Goal: Task Accomplishment & Management: Complete application form

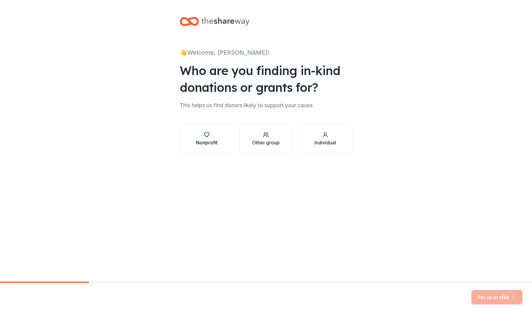
click at [202, 133] on div "button" at bounding box center [207, 135] width 22 height 6
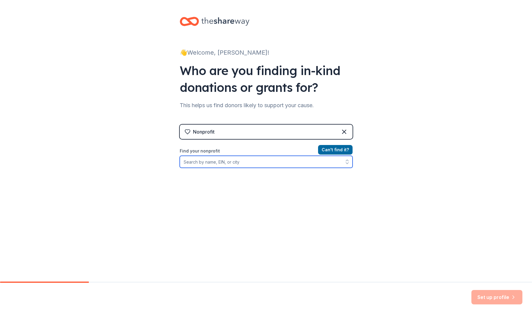
click at [286, 161] on input "Find your nonprofit" at bounding box center [266, 162] width 173 height 12
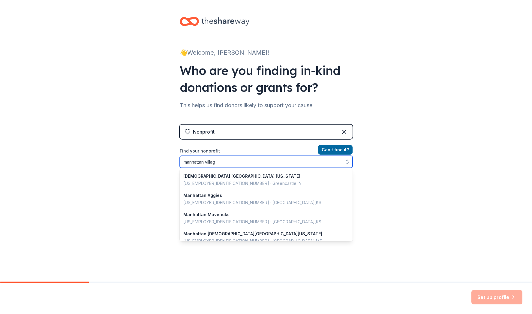
type input "[GEOGRAPHIC_DATA]"
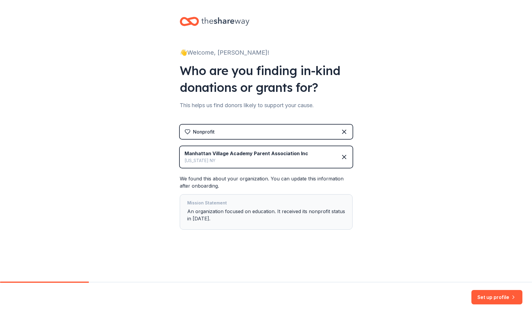
click at [268, 208] on div "Mission Statement An organization focused on education. It received its nonprof…" at bounding box center [266, 211] width 158 height 25
click at [487, 290] on div "Set up profile" at bounding box center [266, 298] width 532 height 31
click at [488, 295] on button "Set up profile" at bounding box center [497, 297] width 51 height 14
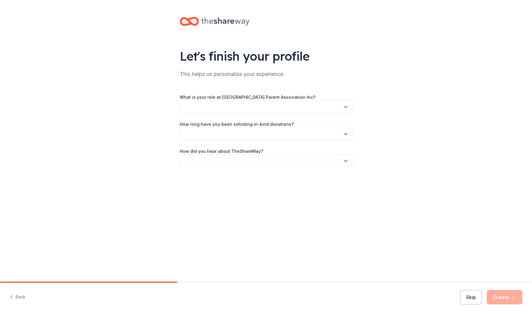
click at [275, 106] on button "button" at bounding box center [266, 107] width 173 height 13
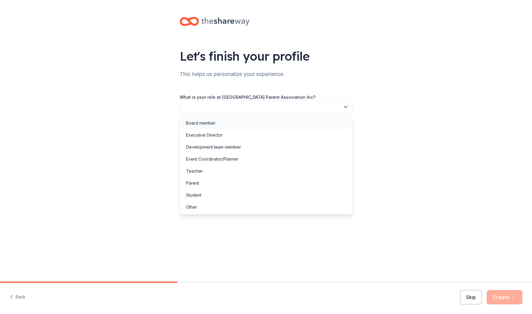
click at [273, 122] on div "Board member" at bounding box center [266, 123] width 170 height 12
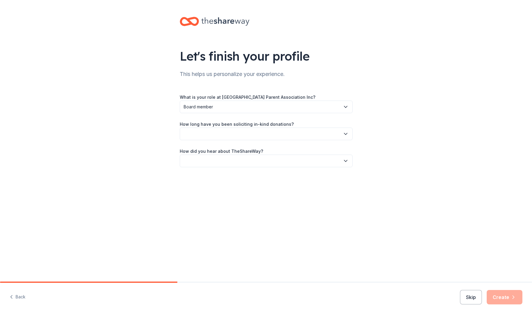
click at [270, 133] on button "button" at bounding box center [266, 134] width 173 height 13
click at [266, 148] on div "This is my first time!" at bounding box center [266, 150] width 170 height 12
click at [263, 162] on button "button" at bounding box center [266, 161] width 173 height 13
click at [253, 189] on div "Online search" at bounding box center [266, 189] width 170 height 12
click at [504, 295] on button "Create" at bounding box center [505, 297] width 36 height 14
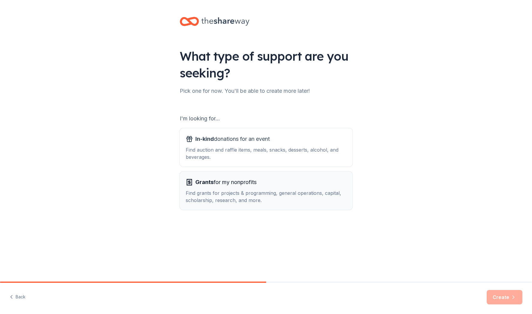
click at [333, 178] on div "Grants for my nonprofits" at bounding box center [266, 182] width 161 height 10
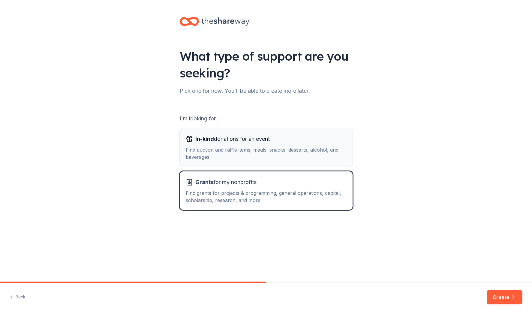
click at [321, 143] on div "In-kind donations for an event" at bounding box center [266, 139] width 161 height 10
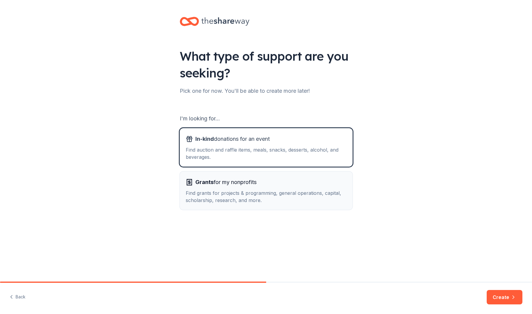
click at [321, 177] on button "Grants for my nonprofits Find grants for projects & programming, general operat…" at bounding box center [266, 190] width 173 height 38
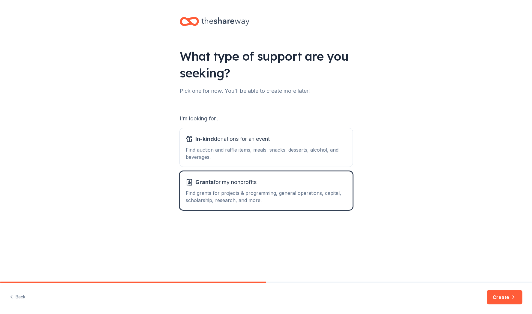
click at [518, 297] on button "Create" at bounding box center [505, 297] width 36 height 14
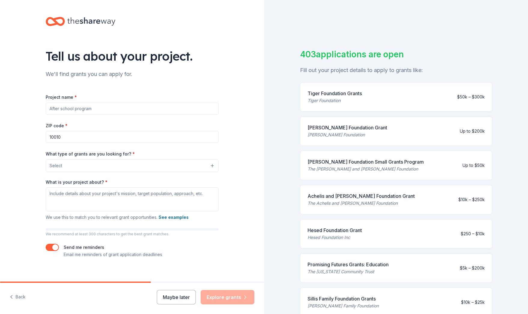
click at [159, 105] on input "Project name *" at bounding box center [132, 109] width 173 height 12
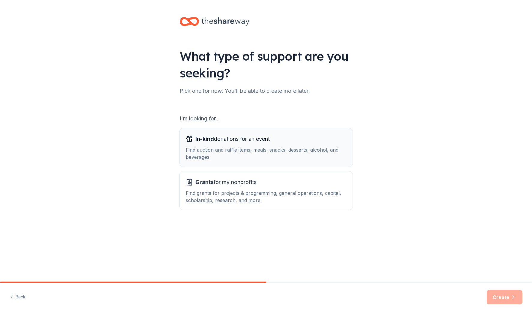
click at [252, 149] on div "Find auction and raffle items, meals, snacks, desserts, alcohol, and beverages." at bounding box center [266, 153] width 161 height 14
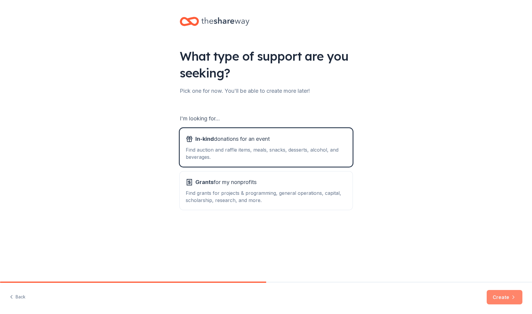
click at [500, 302] on button "Create" at bounding box center [505, 297] width 36 height 14
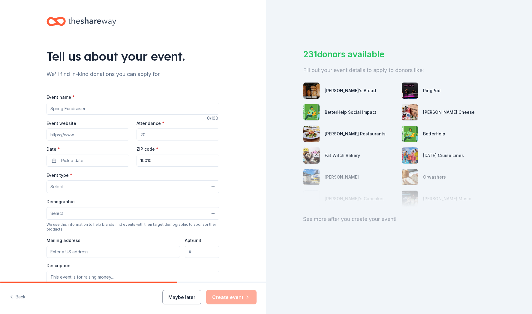
click at [192, 108] on input "Event name *" at bounding box center [133, 109] width 173 height 12
type input "October PA Meeting"
click at [95, 132] on input "Event website" at bounding box center [88, 135] width 83 height 12
type input "[URL][DOMAIN_NAME]"
click at [88, 110] on input "October PA Meeting" at bounding box center [133, 109] width 173 height 12
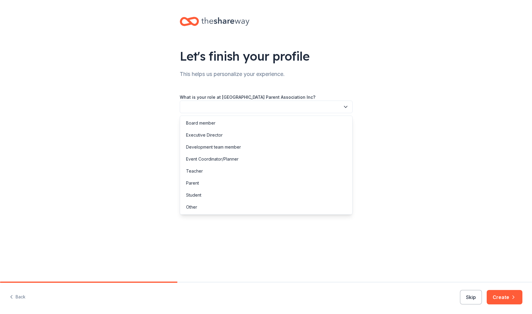
click at [286, 105] on button "button" at bounding box center [266, 107] width 173 height 13
click at [283, 121] on div "Board member" at bounding box center [266, 123] width 170 height 12
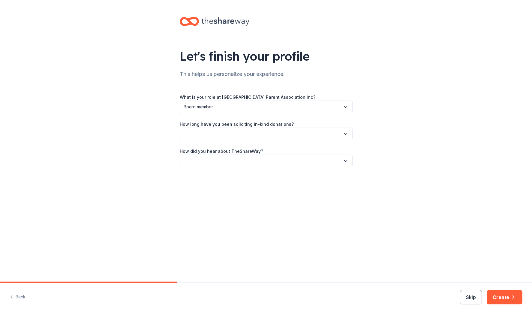
click at [282, 128] on button "button" at bounding box center [266, 134] width 173 height 13
click at [281, 147] on div "This is my first time!" at bounding box center [266, 150] width 170 height 12
click at [286, 156] on button "button" at bounding box center [266, 161] width 173 height 13
click at [283, 183] on div "Online search" at bounding box center [266, 189] width 170 height 12
click at [513, 302] on button "Create" at bounding box center [505, 297] width 36 height 14
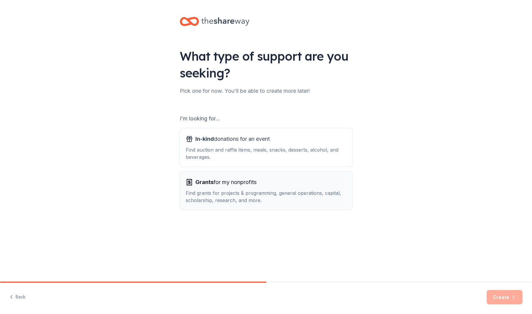
click at [298, 188] on div "Grants for my nonprofits Find grants for projects & programming, general operat…" at bounding box center [266, 190] width 161 height 26
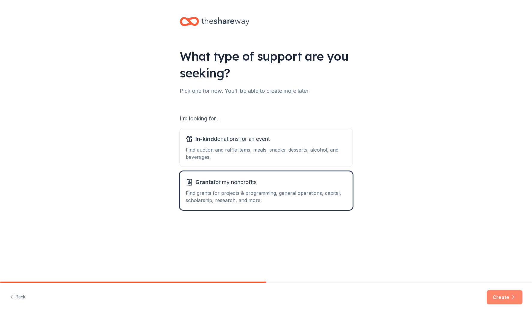
click at [491, 292] on button "Create" at bounding box center [505, 297] width 36 height 14
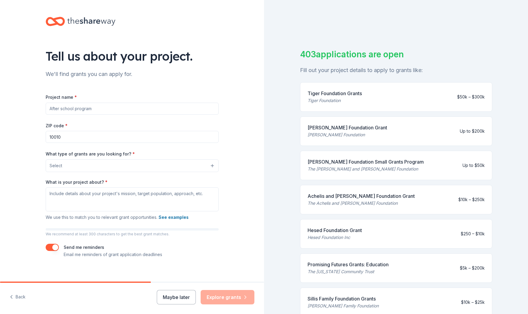
click at [163, 110] on input "Project name *" at bounding box center [132, 109] width 173 height 12
type input "H"
type input "e"
type input "Help MVA Fund 4 New Laptops"
click at [138, 165] on button "Select" at bounding box center [132, 165] width 173 height 13
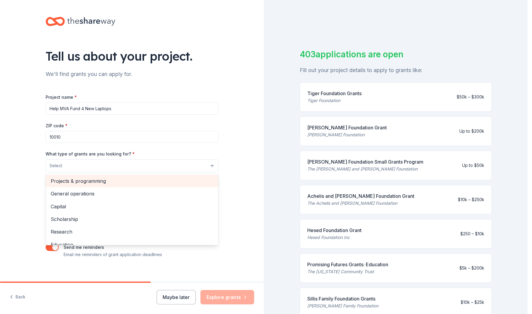
click at [127, 186] on div "Projects & programming" at bounding box center [132, 181] width 172 height 13
click at [123, 186] on div "General operations" at bounding box center [132, 181] width 172 height 13
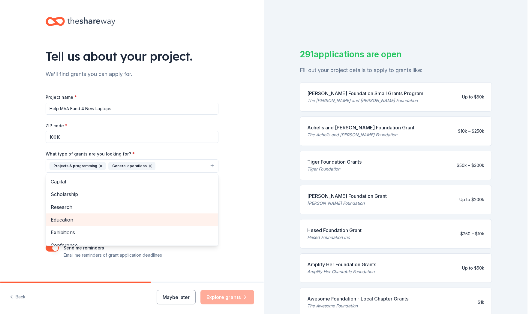
click at [87, 219] on span "Education" at bounding box center [132, 220] width 163 height 8
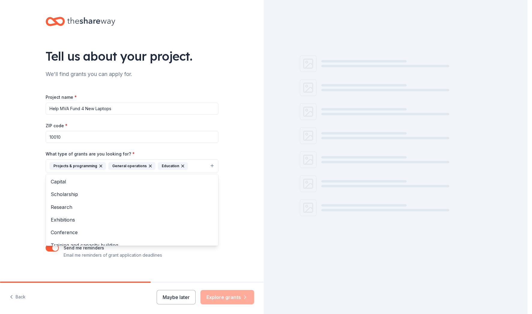
click at [219, 222] on div "Tell us about your project. We'll find grants you can apply for. Project name *…" at bounding box center [132, 144] width 192 height 288
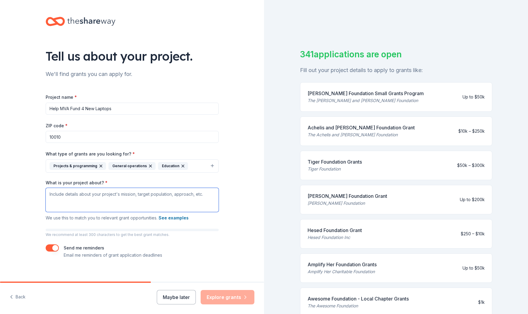
click at [135, 196] on textarea "What is your project about? *" at bounding box center [132, 200] width 173 height 24
type textarea "M"
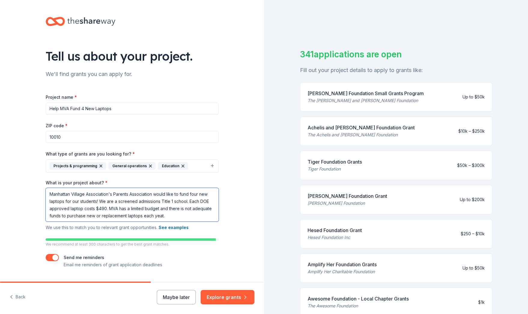
drag, startPoint x: 106, startPoint y: 210, endPoint x: 186, endPoint y: 201, distance: 81.1
click at [186, 201] on textarea "Manhattan Village Association's Parents Association would like to fund four new…" at bounding box center [132, 205] width 173 height 34
click at [139, 222] on div "What is your project about? * Manhattan Village Association's Parents Associati…" at bounding box center [132, 206] width 173 height 52
click at [129, 219] on textarea "Manhattan Village Association's Parents Association would like to fund four new…" at bounding box center [132, 205] width 173 height 34
paste textarea "Each DOE approved laptop costs $490."
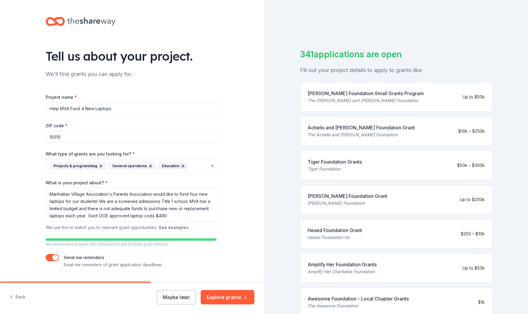
click at [161, 229] on button "See examples" at bounding box center [174, 227] width 30 height 7
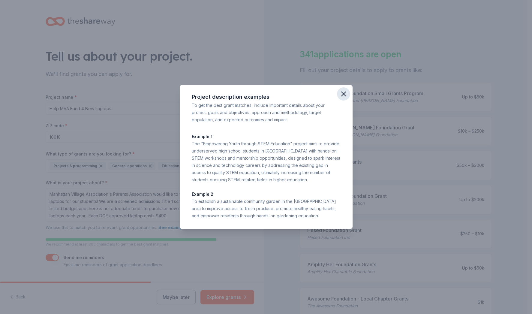
click at [343, 95] on icon "button" at bounding box center [344, 94] width 8 height 8
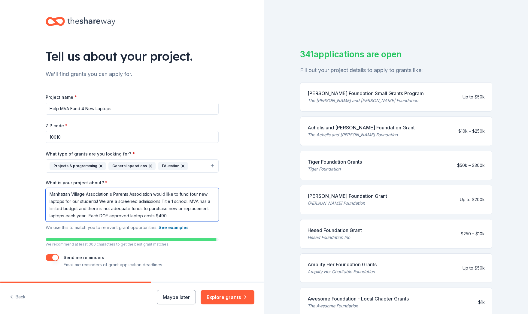
click at [192, 216] on textarea "Manhattan Village Association's Parents Association would like to fund four new…" at bounding box center [132, 205] width 173 height 34
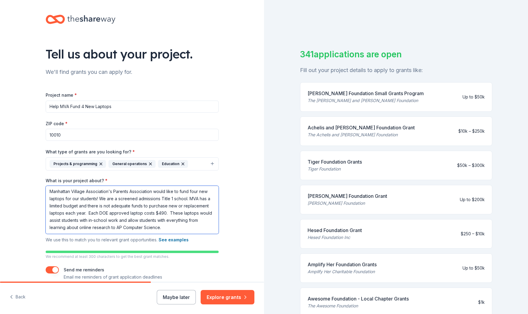
scroll to position [2, 0]
type textarea "Manhattan Village Association's Parents Association would like to fund four new…"
click at [160, 241] on button "See examples" at bounding box center [174, 239] width 30 height 7
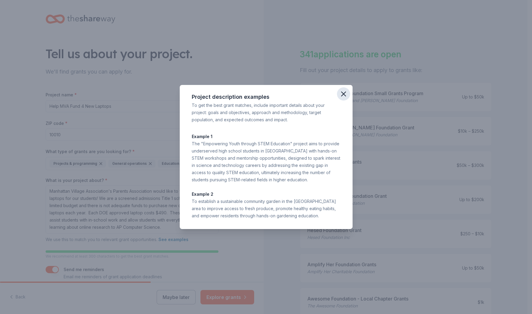
click at [343, 96] on icon "button" at bounding box center [344, 94] width 8 height 8
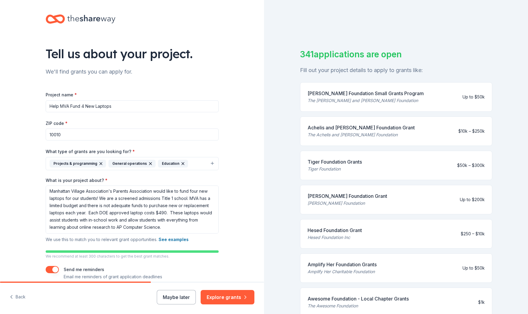
scroll to position [0, 0]
click at [110, 214] on textarea "Manhattan Village Association's Parents Association would like to fund four new…" at bounding box center [132, 210] width 173 height 48
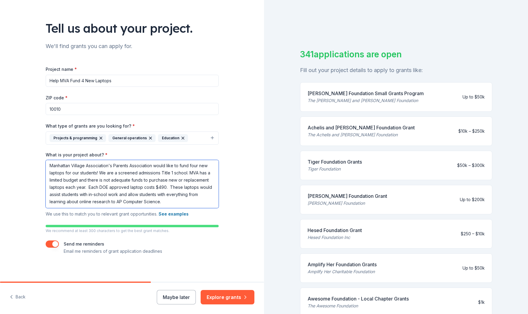
scroll to position [30, 0]
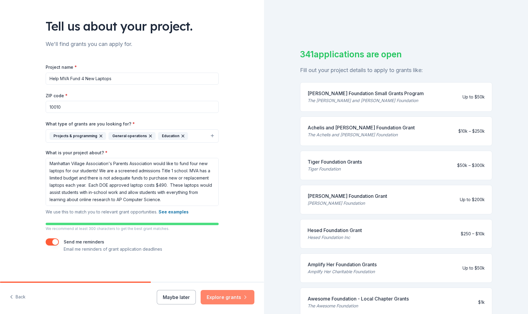
click at [223, 295] on button "Explore grants" at bounding box center [228, 297] width 54 height 14
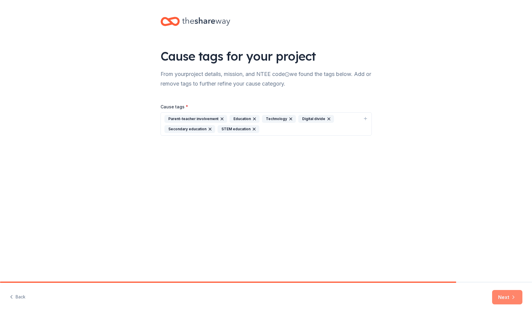
click at [500, 298] on button "Next" at bounding box center [507, 297] width 30 height 14
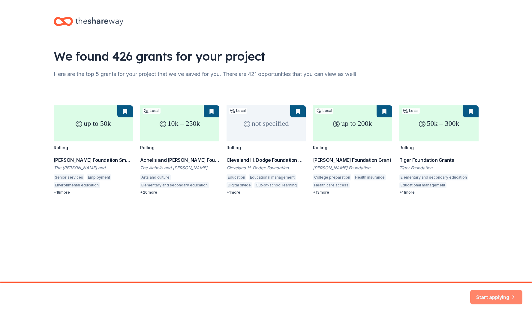
click at [493, 295] on button "Start applying" at bounding box center [496, 293] width 52 height 14
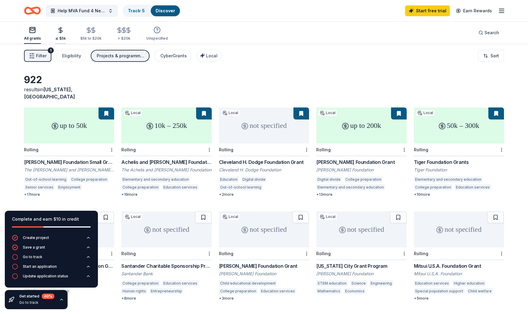
click at [64, 31] on div "button" at bounding box center [60, 30] width 11 height 7
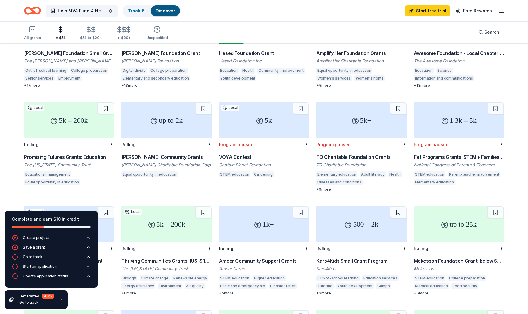
scroll to position [122, 0]
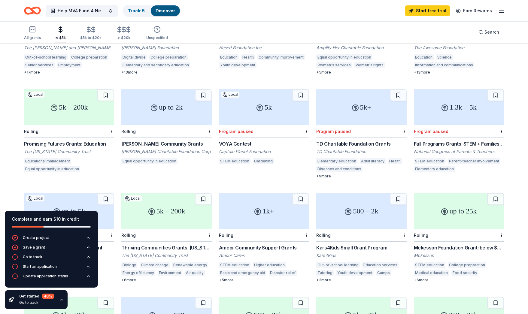
click at [437, 244] on div "Mckesson Foundation Grant: below $25,000" at bounding box center [459, 247] width 90 height 7
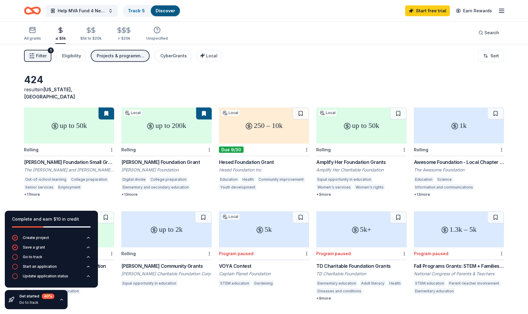
click at [379, 262] on div "TD Charitable Foundation Grants" at bounding box center [361, 265] width 90 height 7
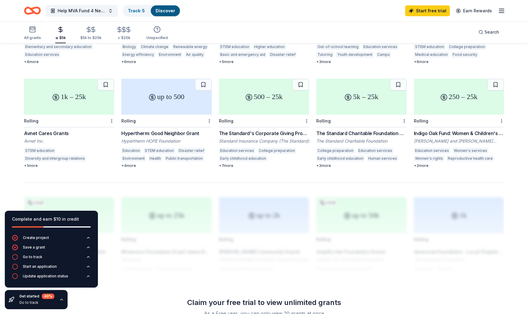
scroll to position [349, 0]
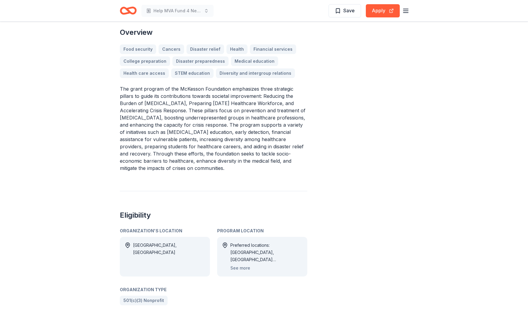
scroll to position [193, 0]
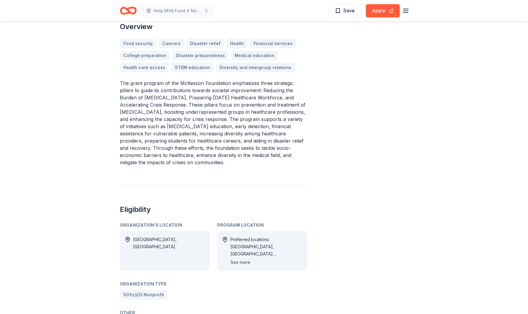
click at [244, 259] on button "See more" at bounding box center [240, 262] width 20 height 7
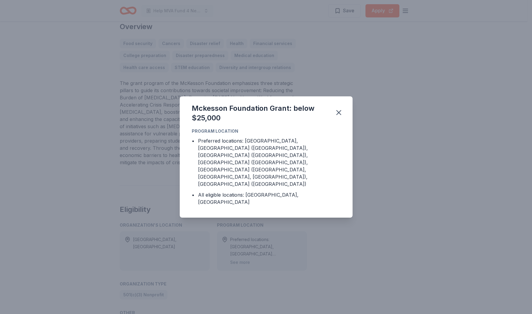
click at [428, 155] on div "Mckesson Foundation Grant: below $25,000 Program Location • Preferred locations…" at bounding box center [266, 157] width 532 height 314
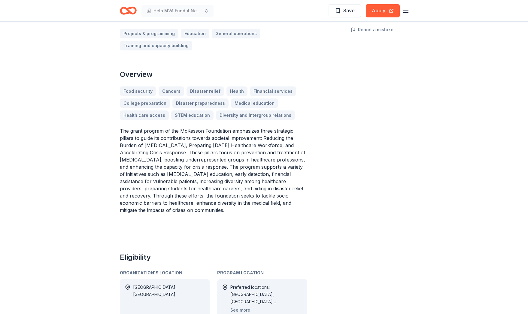
scroll to position [0, 0]
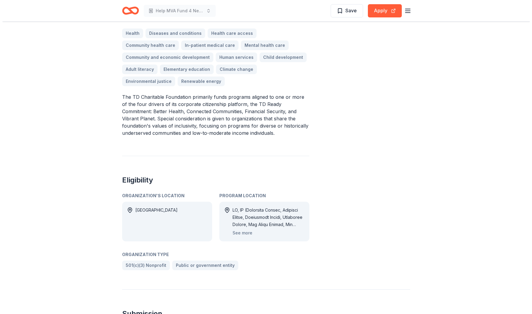
scroll to position [178, 0]
click at [239, 229] on button "See more" at bounding box center [240, 232] width 20 height 7
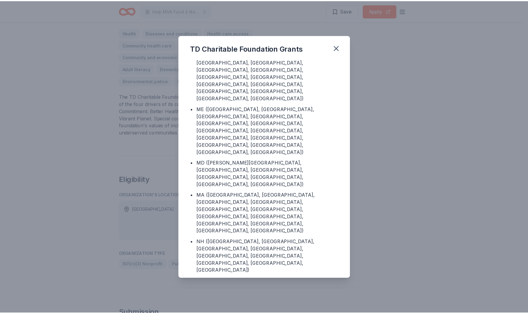
scroll to position [137, 0]
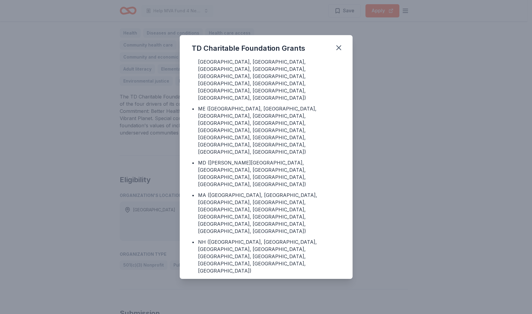
click at [490, 201] on div "TD Charitable Foundation Grants Program Location • DC • CT (Fairfield County, H…" at bounding box center [266, 157] width 532 height 314
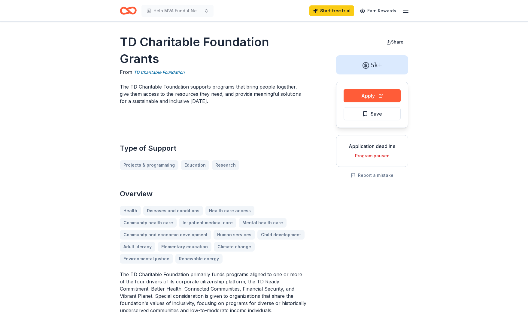
scroll to position [0, 0]
